Goal: Answer question/provide support: Share knowledge or assist other users

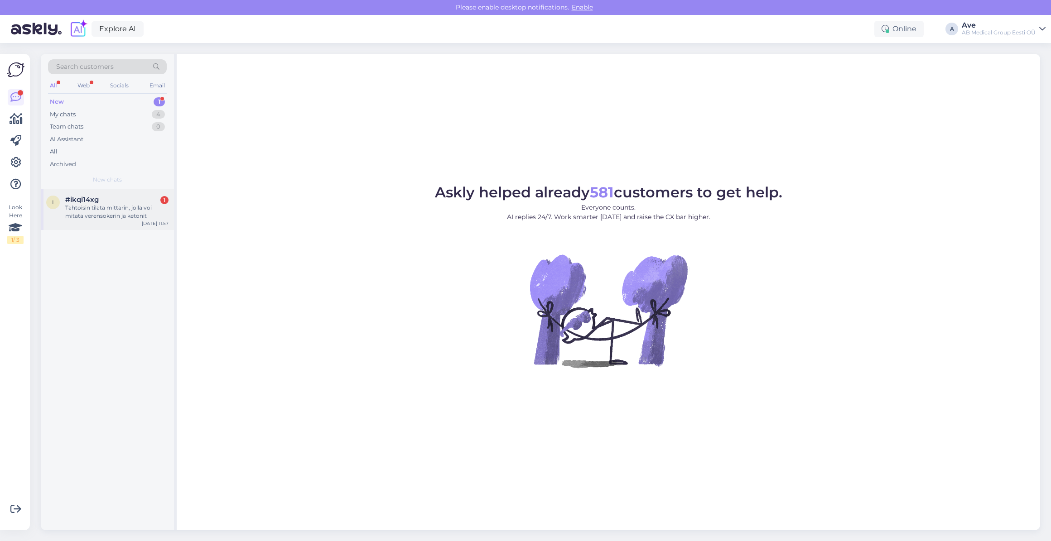
click at [102, 206] on div "Tahtoisin tilata mittarin, jolla voi mitata verensokerin ja ketonit" at bounding box center [116, 212] width 103 height 16
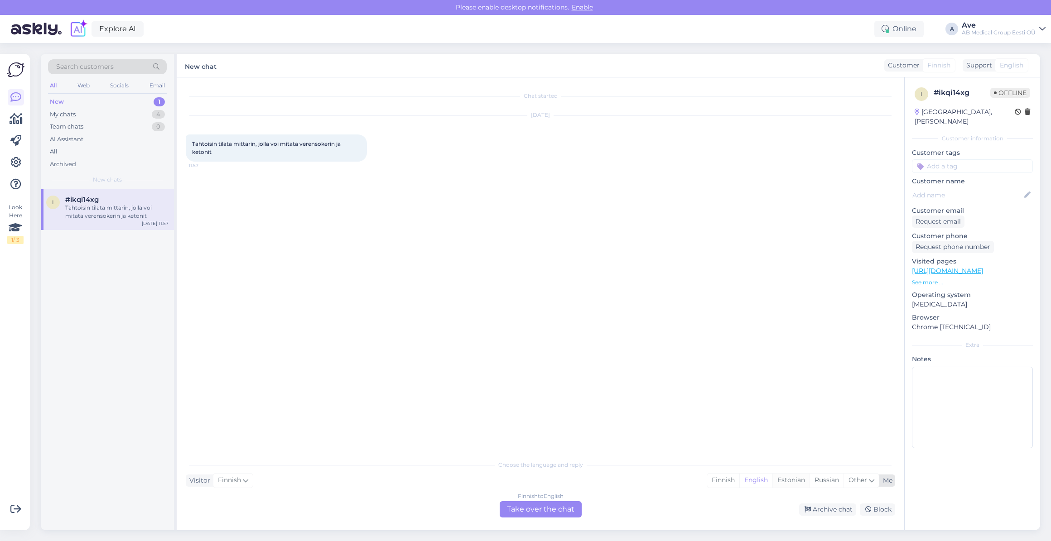
click at [781, 479] on div "Estonian" at bounding box center [790, 481] width 37 height 14
click at [550, 513] on div "Finnish to Estonian Take over the chat" at bounding box center [541, 509] width 82 height 16
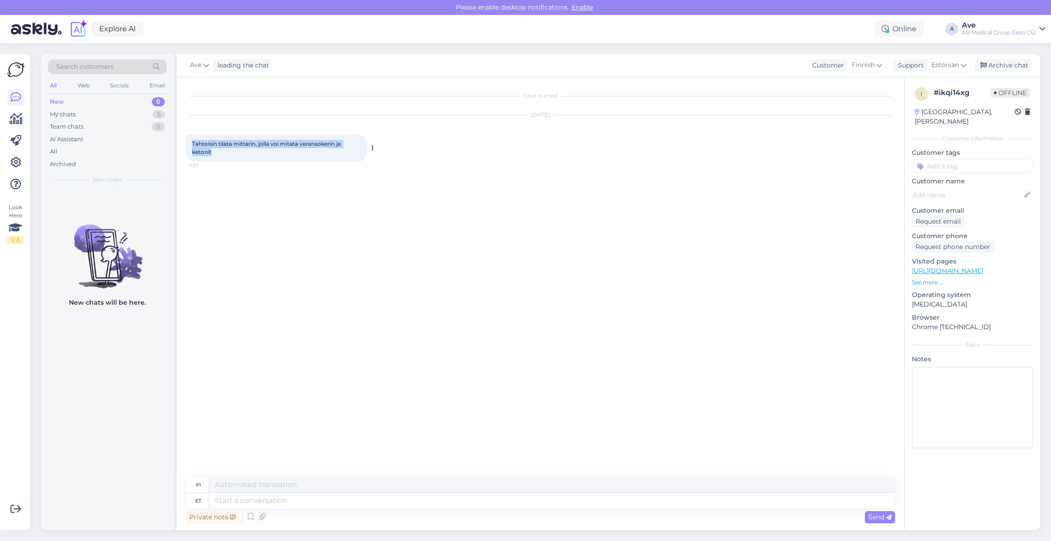
drag, startPoint x: 241, startPoint y: 158, endPoint x: 191, endPoint y: 143, distance: 51.6
click at [191, 143] on div "Tahtoisin tilata mittarin, jolla voi mitata verensokerin ja ketonit 11:57" at bounding box center [276, 148] width 181 height 27
copy span "Tahtoisin tilata mittarin, jolla voi mitata verensokerin ja ketonit"
click at [283, 500] on textarea at bounding box center [552, 500] width 686 height 15
type textarea "Tere."
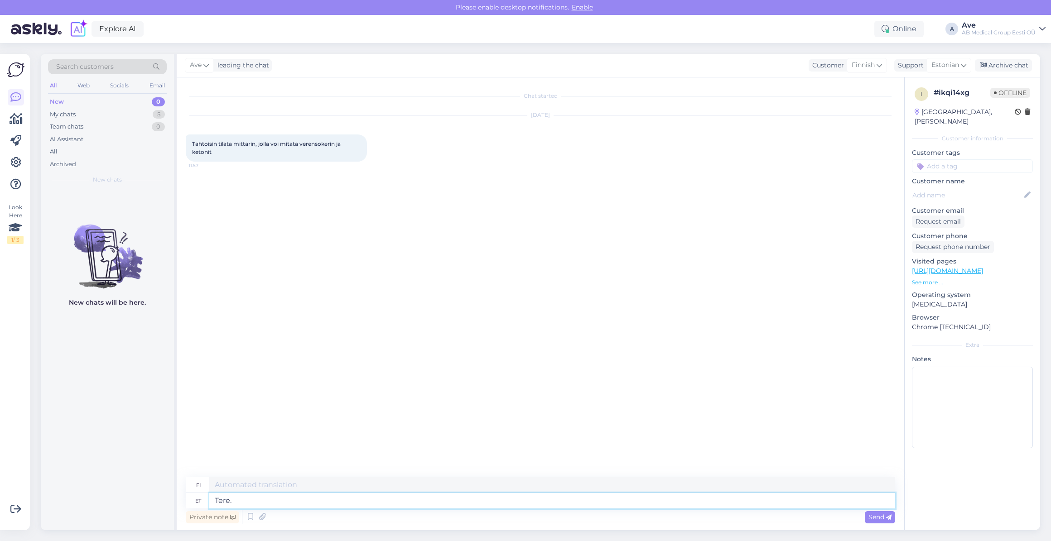
type textarea "Hei."
type textarea "Tere. Selleks s"
type textarea "Hei. Tätä varten"
type textarea "Tere. Selleks sobib"
type textarea "Hei. Tämä sopii"
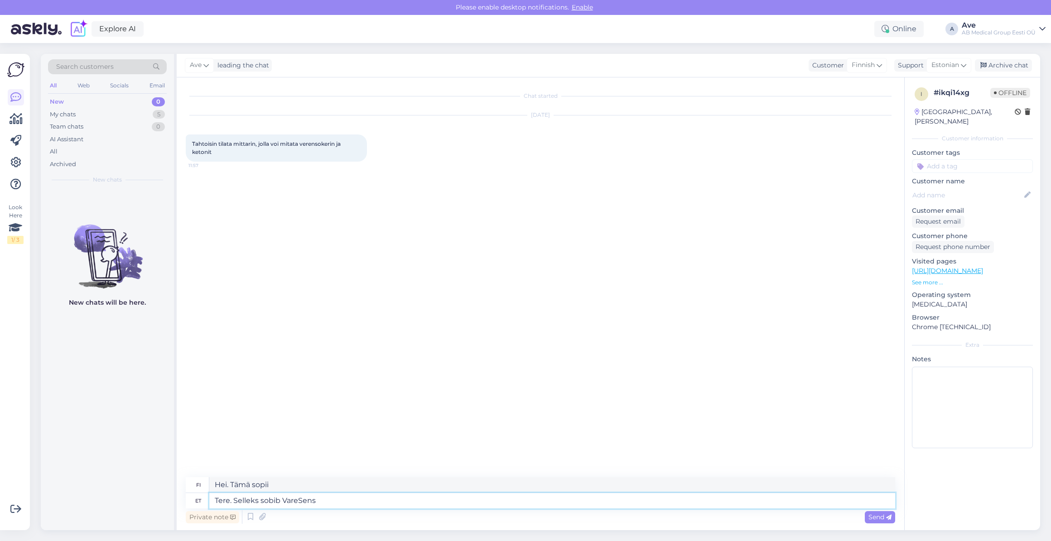
type textarea "Tere. Selleks sobib VareSens D"
type textarea "Hei. VareSens sopii tähän."
type textarea "Tere. Selleks sobib VareSens Dual"
type textarea "Hei. VareSens Dual sopii tähän."
paste textarea "[URL][DOMAIN_NAME]"
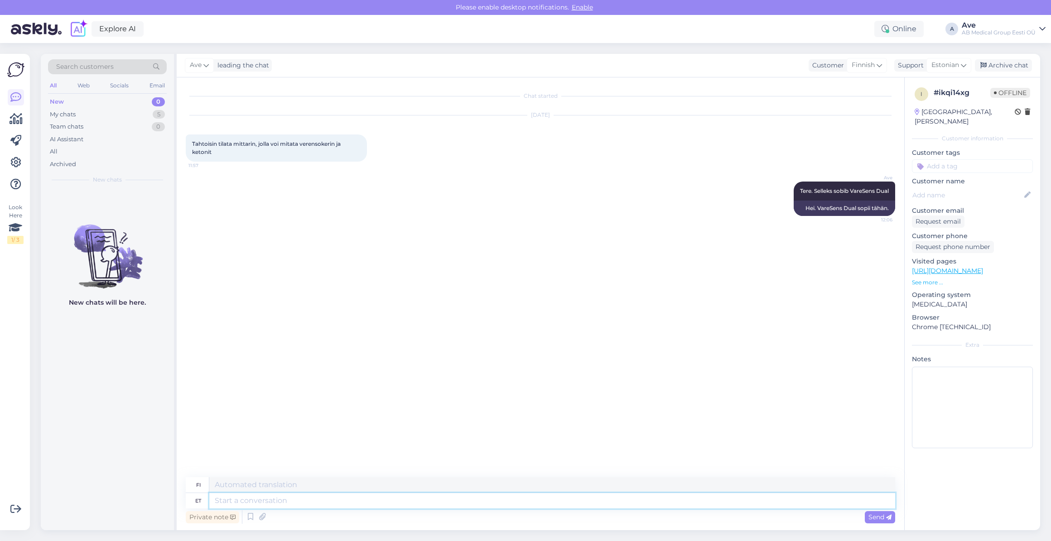
type textarea "[URL][DOMAIN_NAME]"
click at [882, 517] on span "Send" at bounding box center [879, 517] width 23 height 8
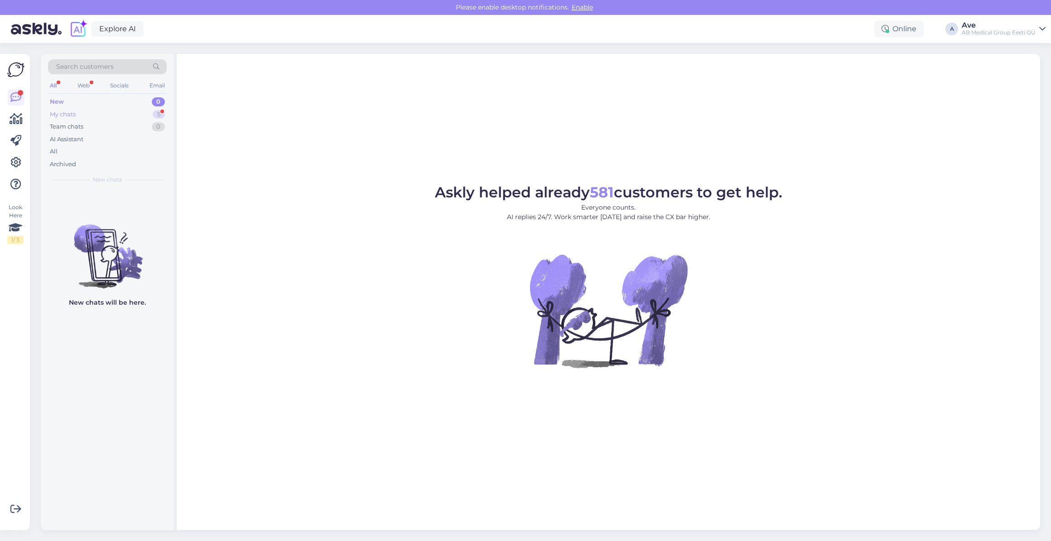
click at [103, 116] on div "My chats 5" at bounding box center [107, 114] width 119 height 13
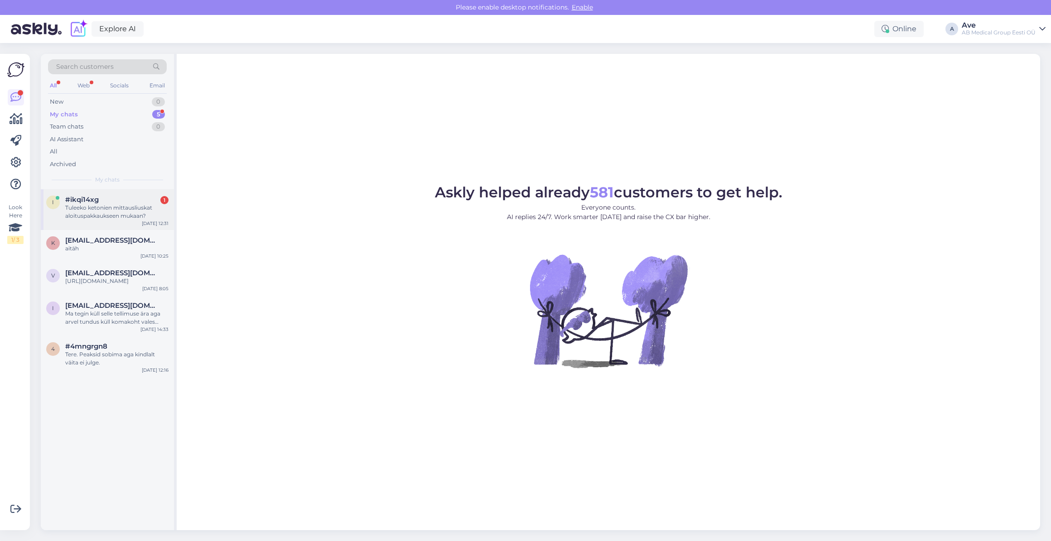
click at [114, 202] on div "#ikqi14xg 1" at bounding box center [116, 200] width 103 height 8
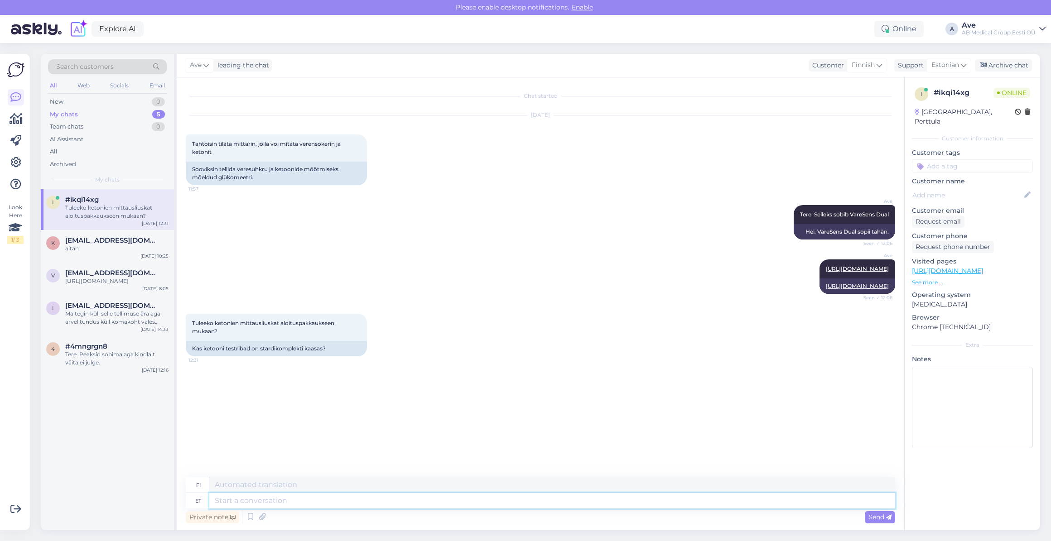
click at [241, 496] on textarea at bounding box center [552, 500] width 686 height 15
type textarea "Ei"
type textarea "Ei ole , s"
type textarea "Ei,"
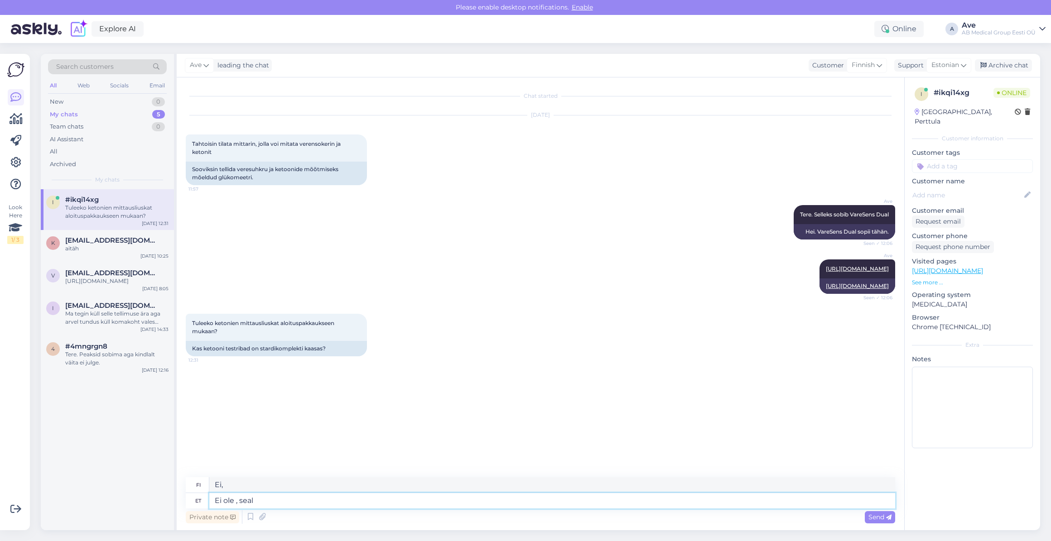
type textarea "Ei ole , seal o"
type textarea "Ei, siellä"
type textarea "Ei ole , seal on"
type textarea "Ei, on olemassa."
type textarea "Ei ole , seal on 10"
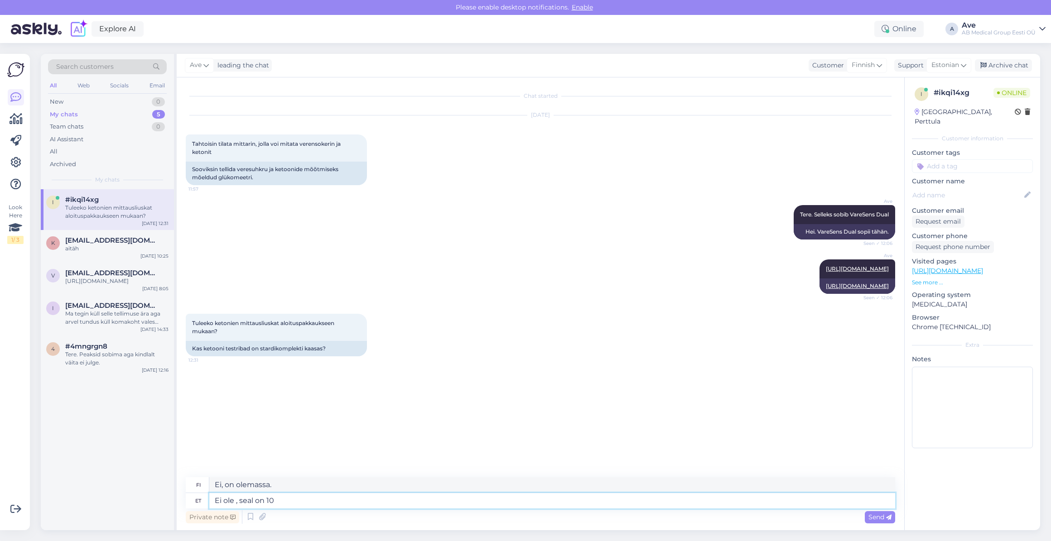
type textarea "Ei, niitä on 10."
type textarea "Ei ole , seal on 10 veresuhkru t"
type textarea "Ei, verensokeritasoja on 10."
type textarea "Ei ole , seal on 10 veresuhkru testriba."
type textarea "Ei, verensokeritestiliuskoja on 10."
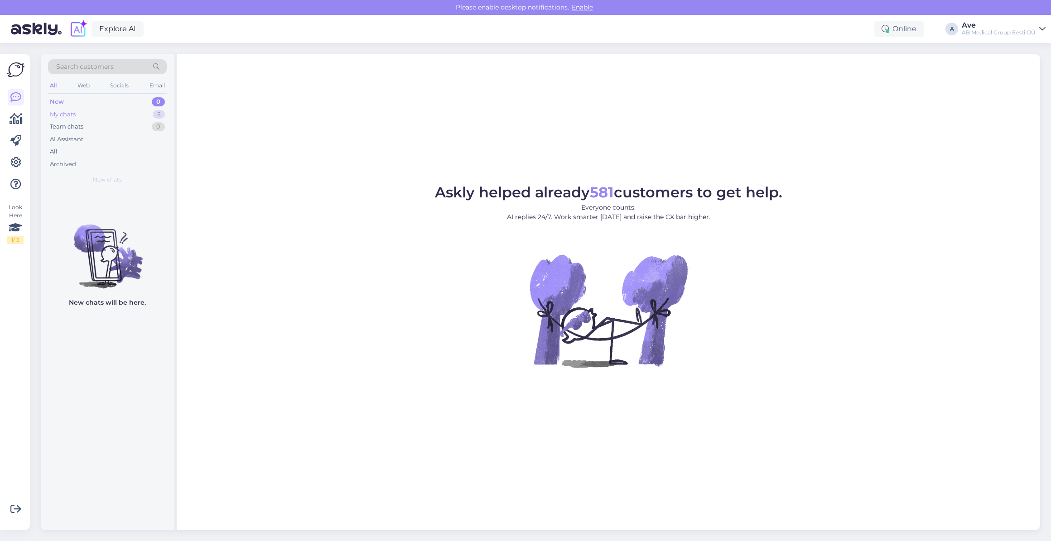
click at [112, 116] on div "My chats 5" at bounding box center [107, 114] width 119 height 13
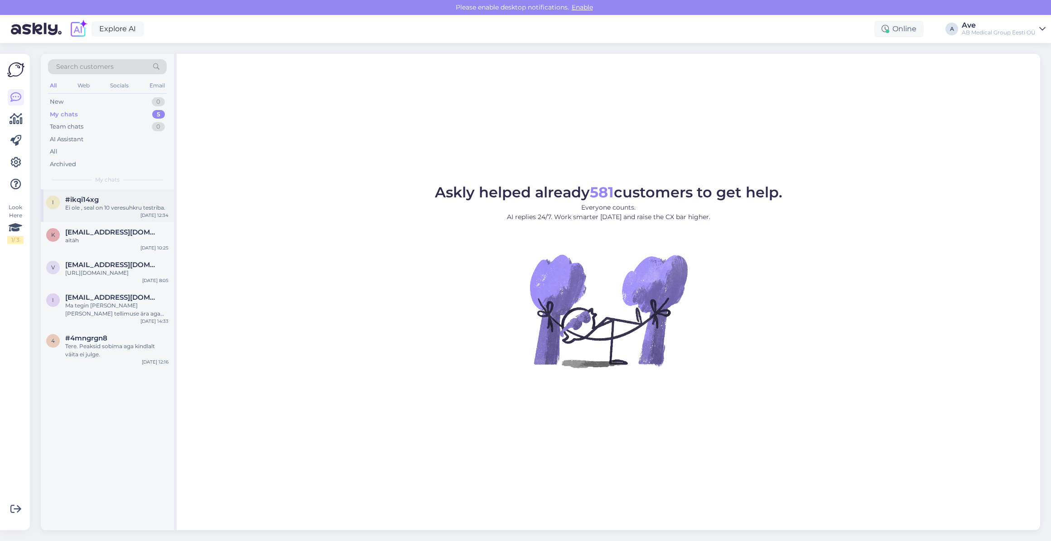
click at [111, 201] on div "#ikqi14xg" at bounding box center [116, 200] width 103 height 8
